Goal: Task Accomplishment & Management: Manage account settings

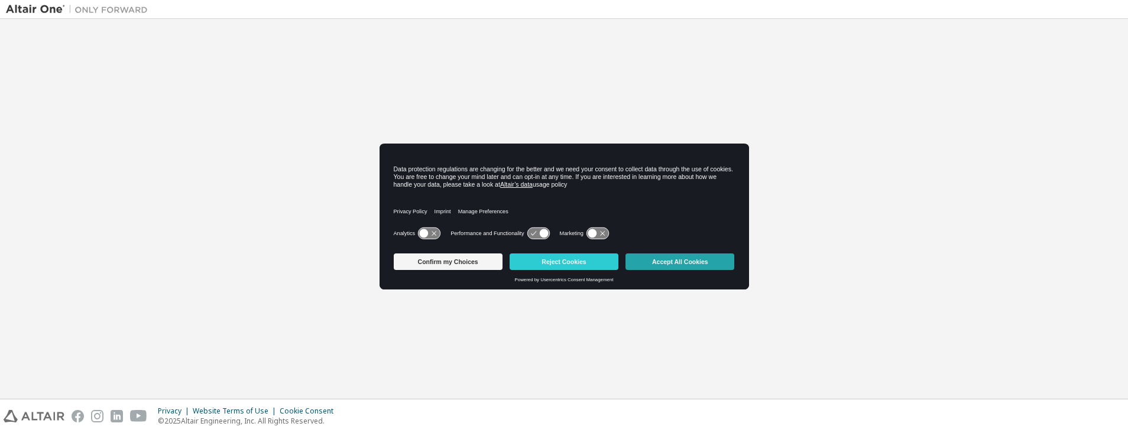
click at [694, 270] on button "Accept All Cookies" at bounding box center [680, 262] width 109 height 17
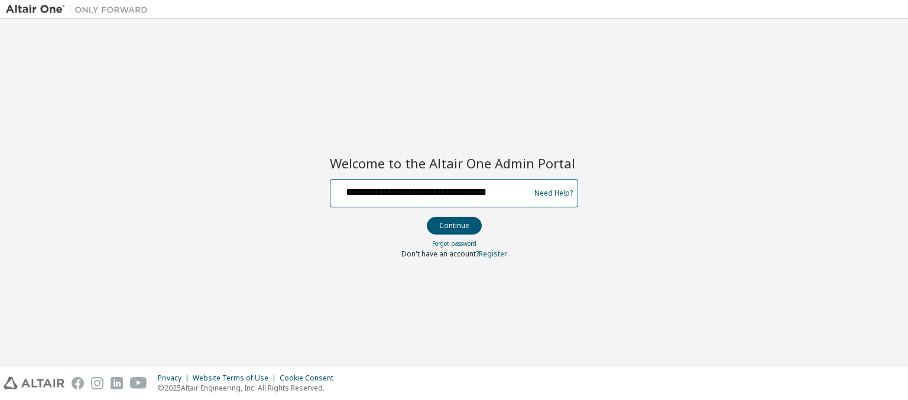
scroll to position [0, 11]
type input "**********"
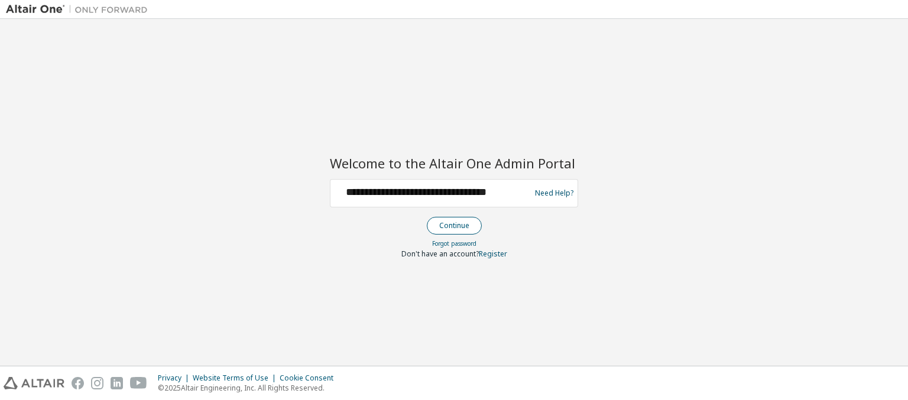
click at [454, 225] on button "Continue" at bounding box center [454, 226] width 55 height 18
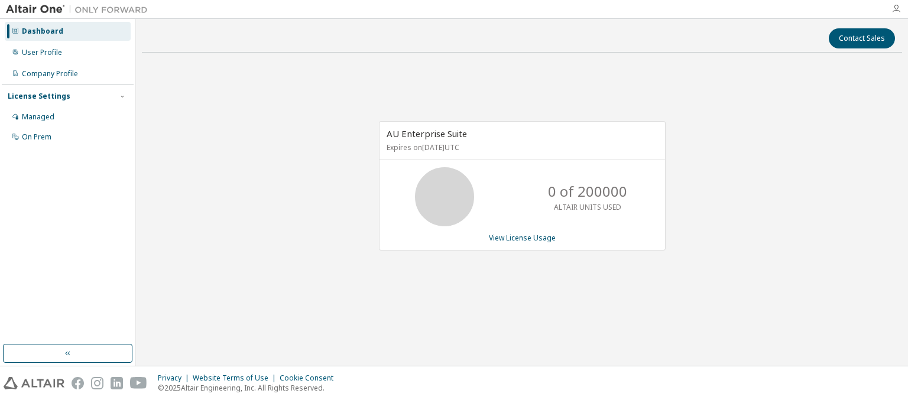
click at [896, 9] on icon "button" at bounding box center [896, 8] width 9 height 9
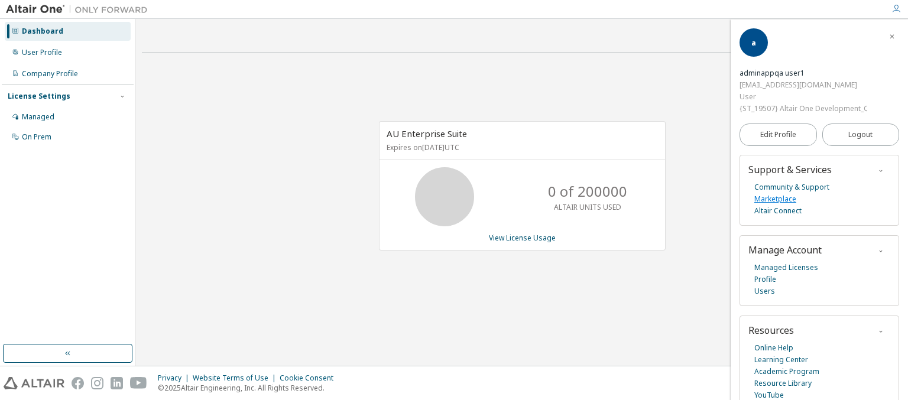
click at [775, 199] on link "Marketplace" at bounding box center [776, 199] width 42 height 12
click at [785, 267] on link "Managed Licenses" at bounding box center [787, 268] width 64 height 12
click at [765, 279] on link "Profile" at bounding box center [766, 280] width 22 height 12
click at [763, 291] on link "Users" at bounding box center [765, 292] width 21 height 12
click at [786, 371] on link "Academic Program" at bounding box center [787, 372] width 65 height 12
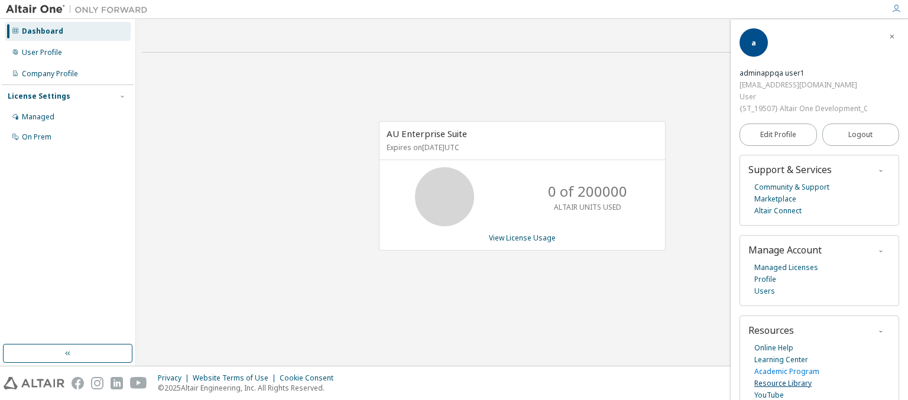
click at [782, 383] on link "Resource Library" at bounding box center [783, 384] width 57 height 12
click at [769, 394] on link "YouTube" at bounding box center [770, 396] width 30 height 12
click at [774, 347] on link "Online Help" at bounding box center [774, 348] width 39 height 12
click at [776, 134] on span "Edit Profile" at bounding box center [778, 134] width 36 height 9
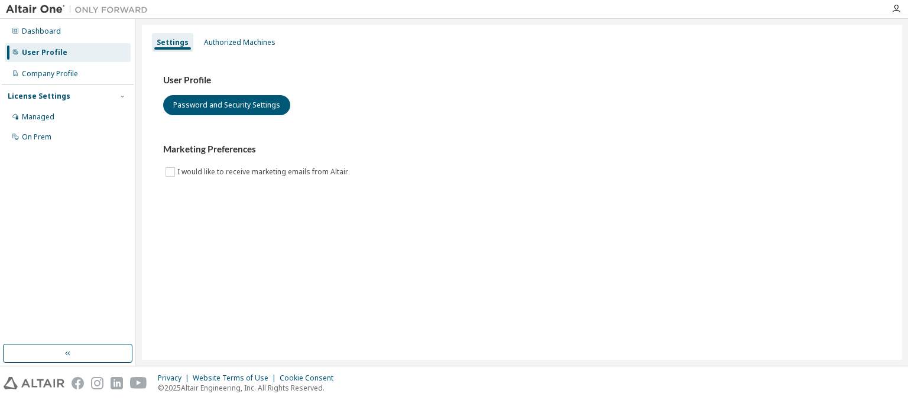
click at [77, 383] on img at bounding box center [78, 383] width 12 height 12
click at [97, 383] on img at bounding box center [97, 383] width 12 height 12
click at [116, 383] on img at bounding box center [117, 383] width 12 height 12
click at [138, 383] on img at bounding box center [138, 383] width 17 height 12
